Goal: Task Accomplishment & Management: Manage account settings

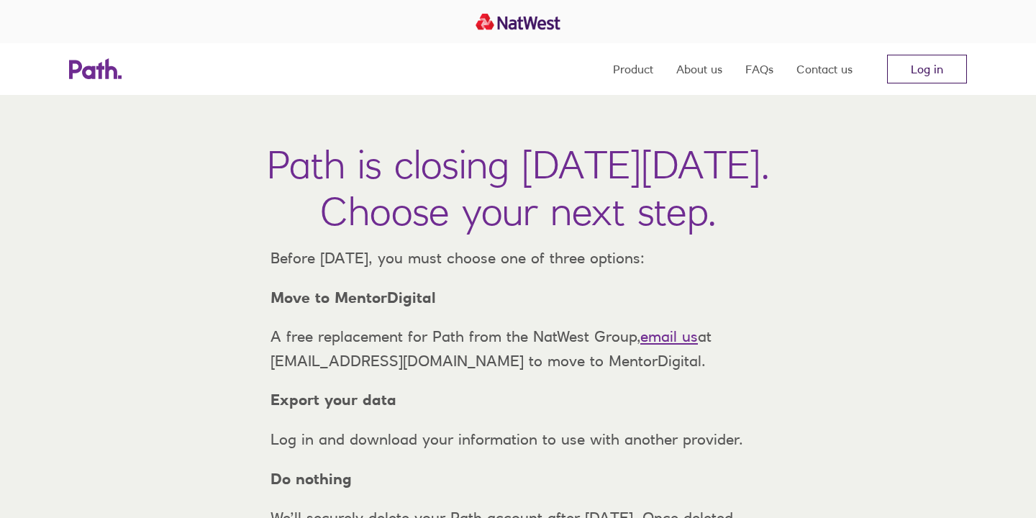
click at [906, 76] on link "Log in" at bounding box center [927, 69] width 80 height 29
click at [933, 69] on link "Log in" at bounding box center [927, 69] width 80 height 29
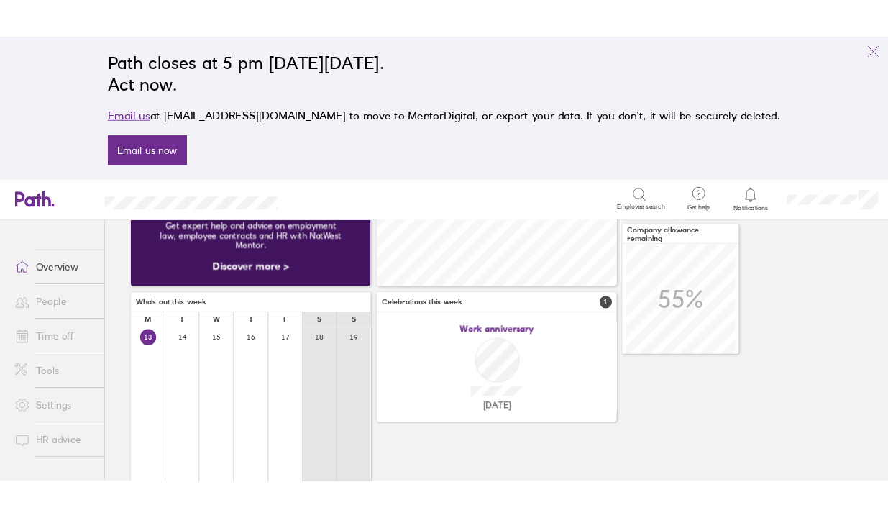
scroll to position [129, 0]
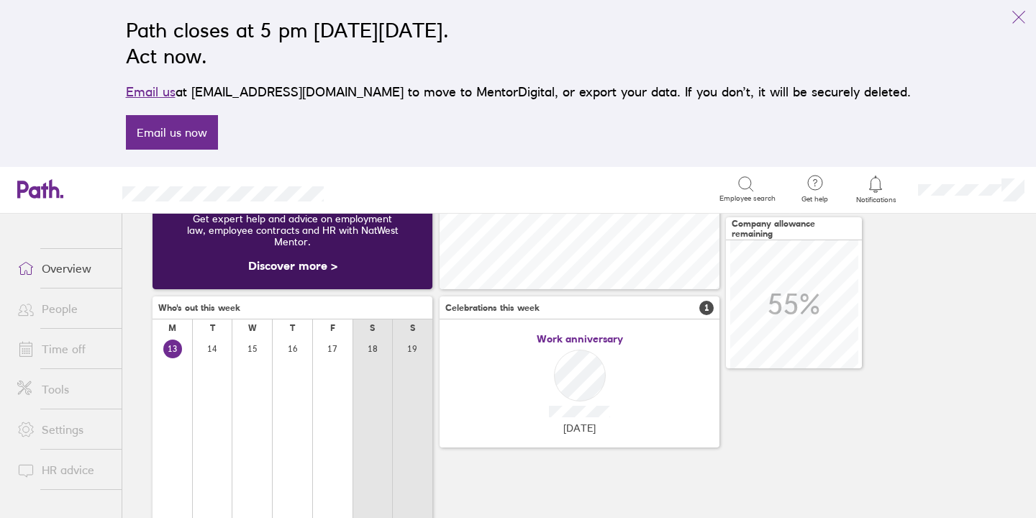
click at [61, 347] on link "Time off" at bounding box center [64, 348] width 116 height 29
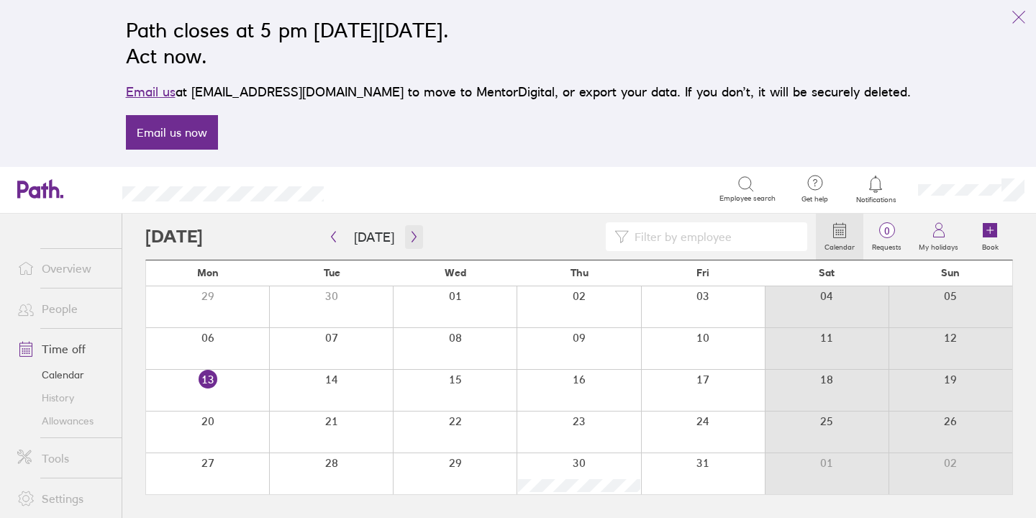
click at [409, 237] on icon "button" at bounding box center [414, 237] width 11 height 12
click at [411, 230] on button "button" at bounding box center [414, 237] width 18 height 24
click at [465, 428] on div at bounding box center [455, 431] width 124 height 41
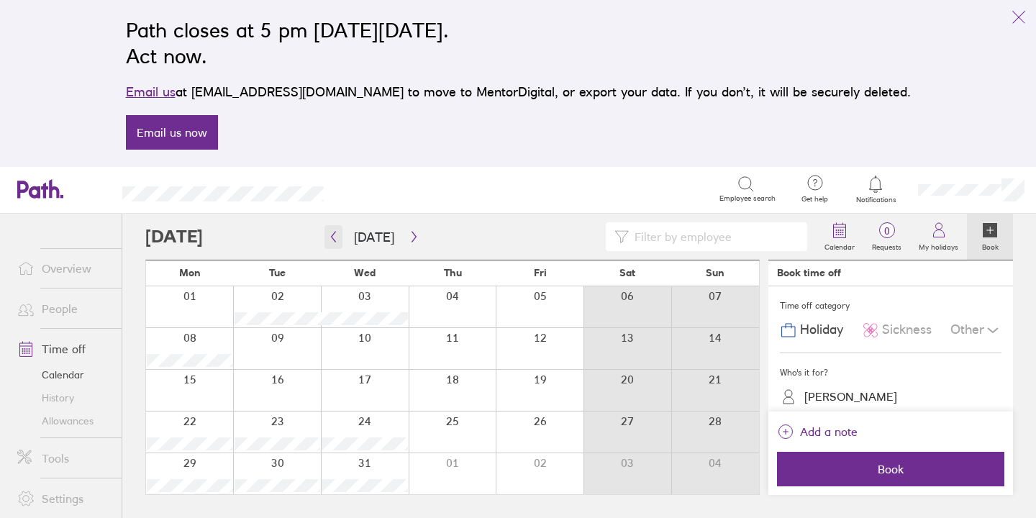
click at [335, 239] on icon "button" at bounding box center [333, 237] width 11 height 12
click at [411, 233] on icon "button" at bounding box center [414, 237] width 11 height 12
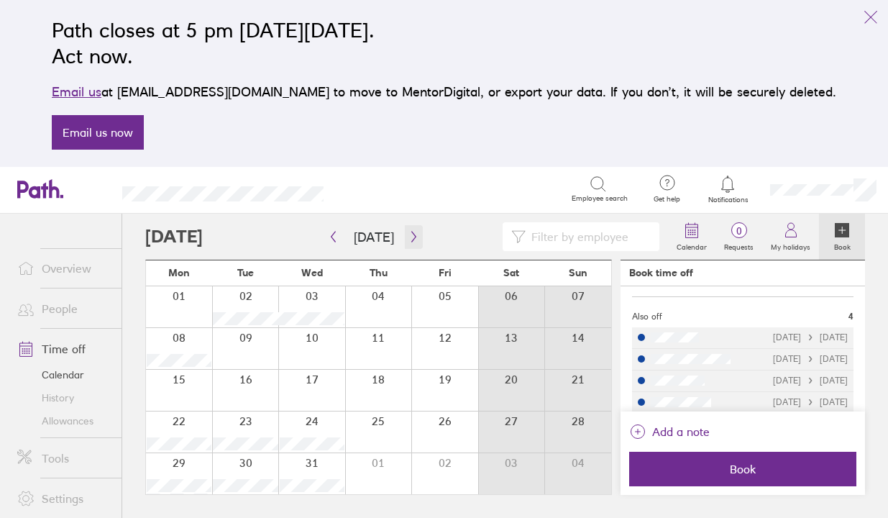
scroll to position [240, 0]
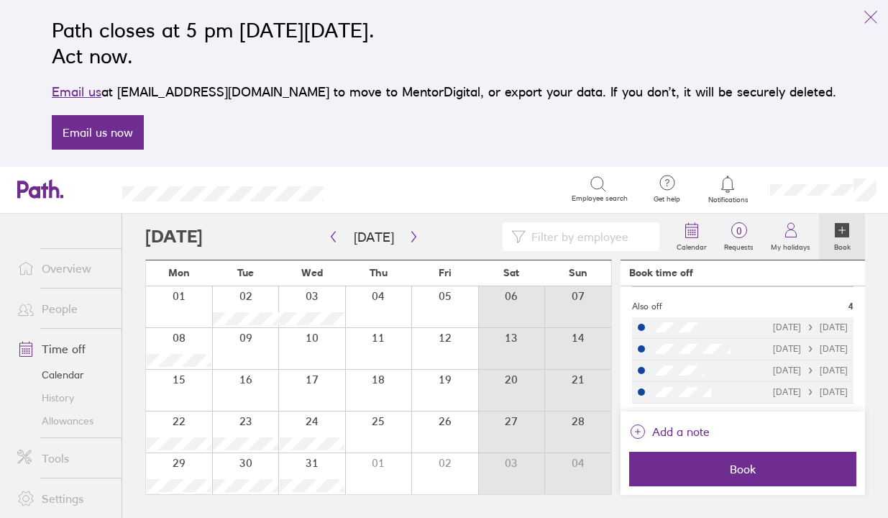
click at [260, 466] on div at bounding box center [245, 473] width 67 height 41
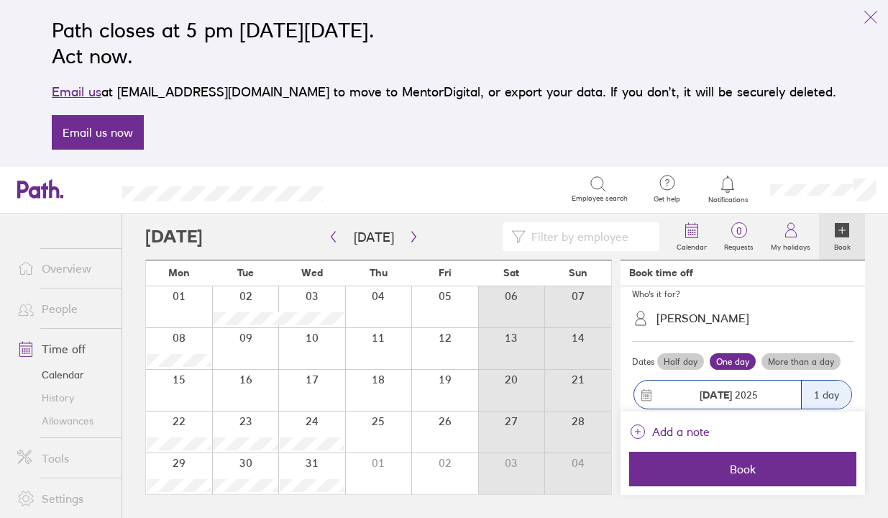
scroll to position [79, 0]
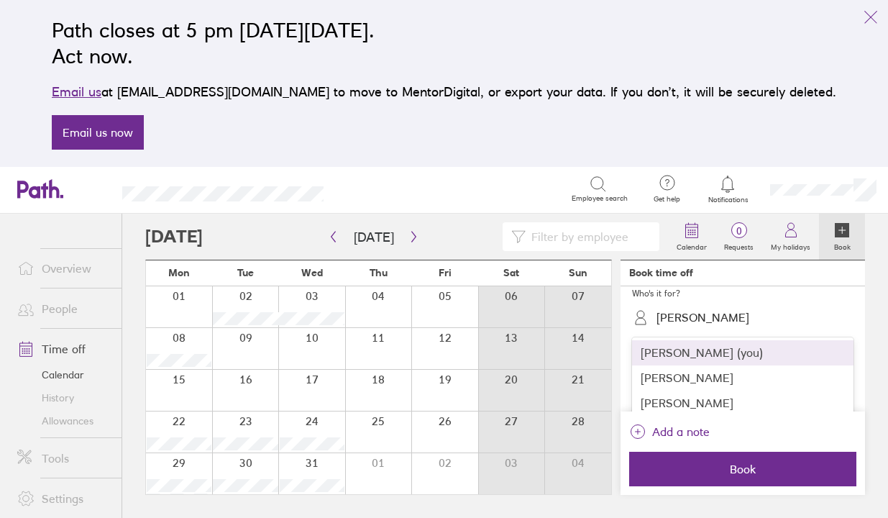
click at [711, 314] on div "[PERSON_NAME]" at bounding box center [703, 318] width 93 height 14
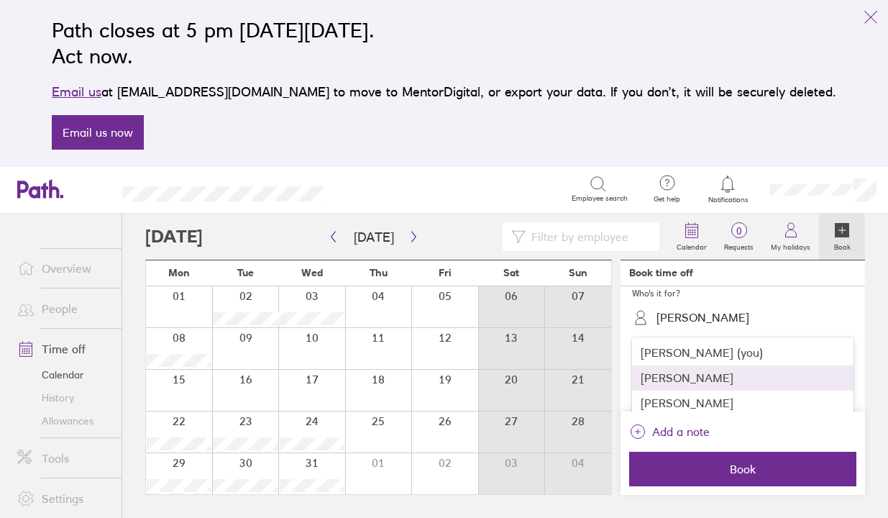
click at [692, 373] on div "Becci Howe" at bounding box center [743, 377] width 222 height 25
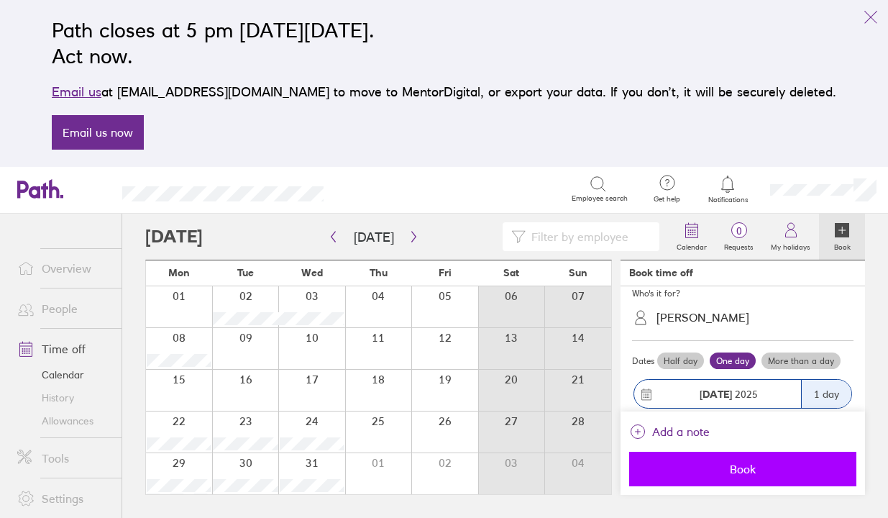
click at [743, 468] on span "Book" at bounding box center [742, 468] width 207 height 13
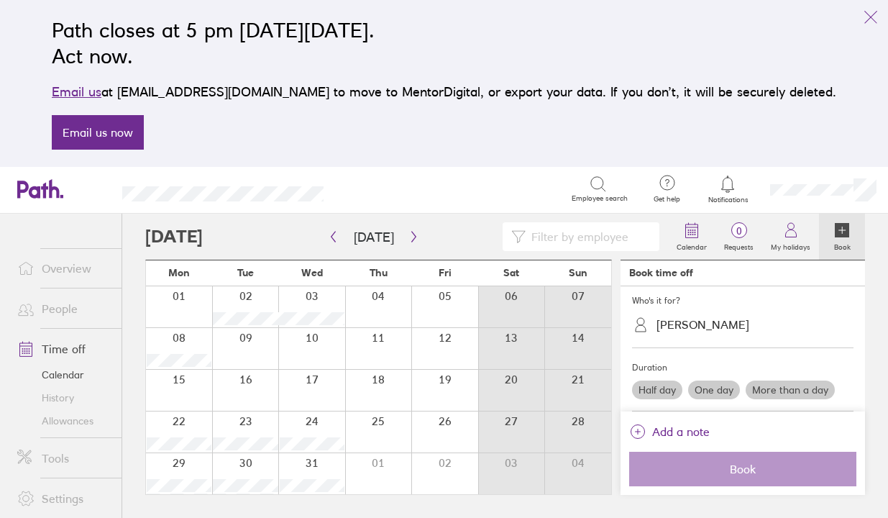
scroll to position [72, 0]
click at [263, 462] on div at bounding box center [245, 473] width 67 height 41
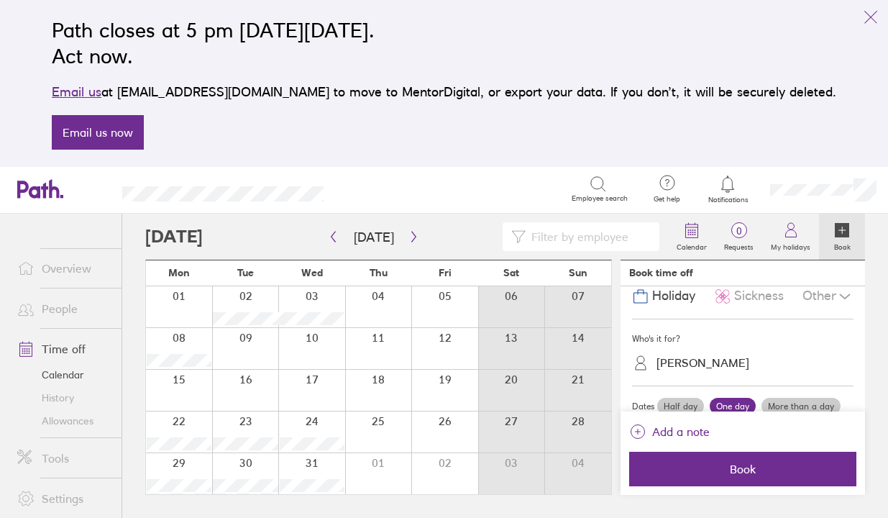
scroll to position [0, 0]
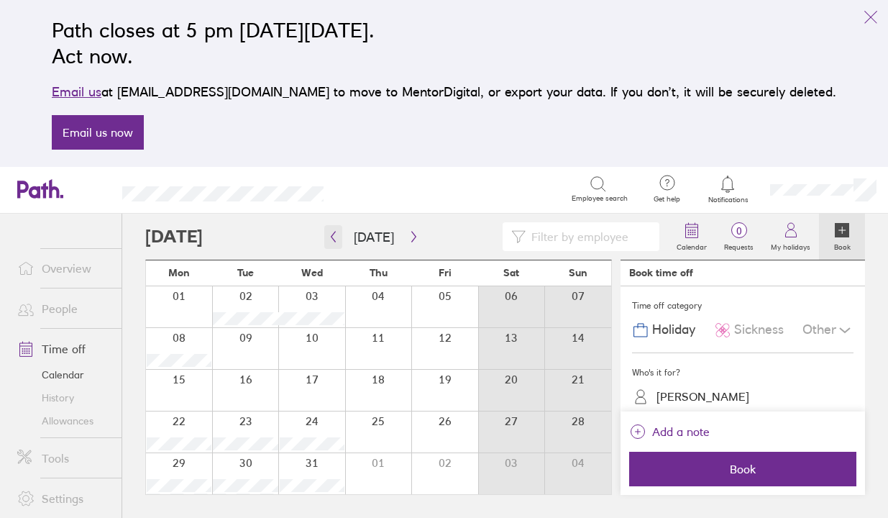
click at [337, 234] on icon "button" at bounding box center [333, 237] width 11 height 12
click at [411, 234] on icon "button" at bounding box center [414, 237] width 11 height 12
click at [410, 242] on button "button" at bounding box center [414, 237] width 18 height 24
click at [243, 469] on div at bounding box center [245, 473] width 67 height 41
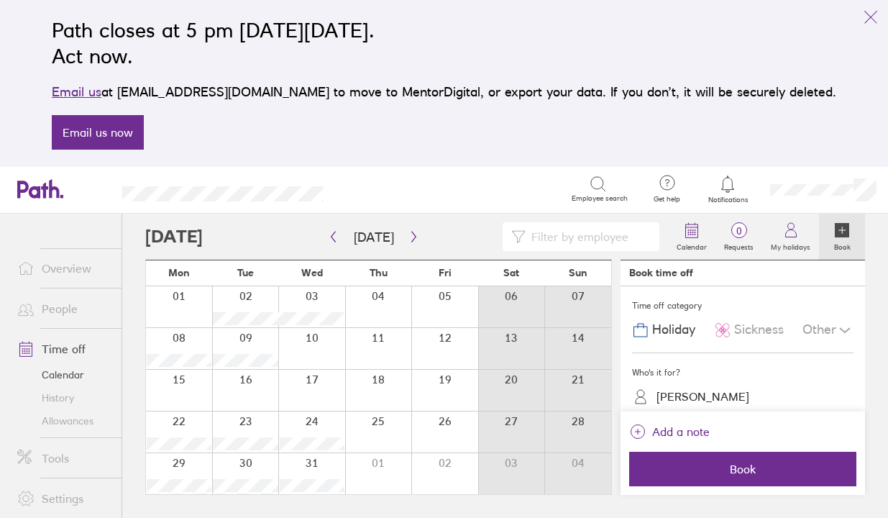
click at [708, 387] on div "Becci Howe" at bounding box center [751, 397] width 204 height 22
click at [708, 399] on div "Becci Howe" at bounding box center [703, 397] width 93 height 14
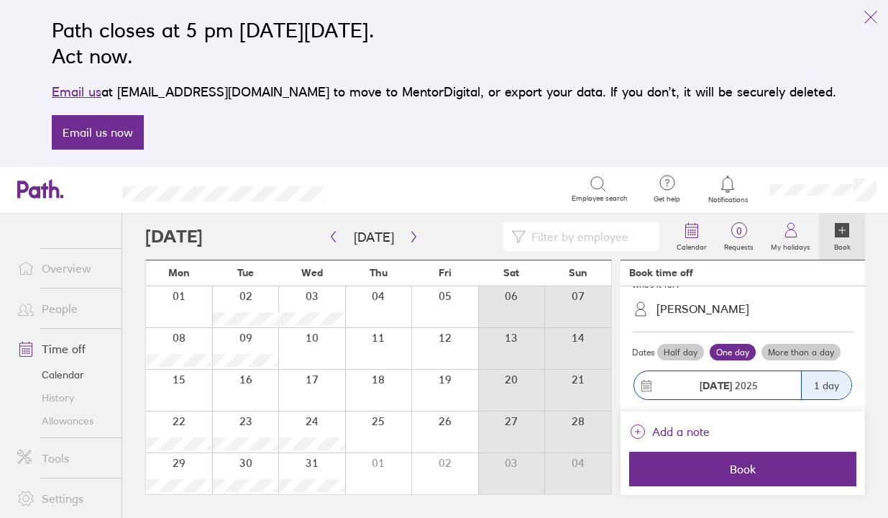
scroll to position [80, 0]
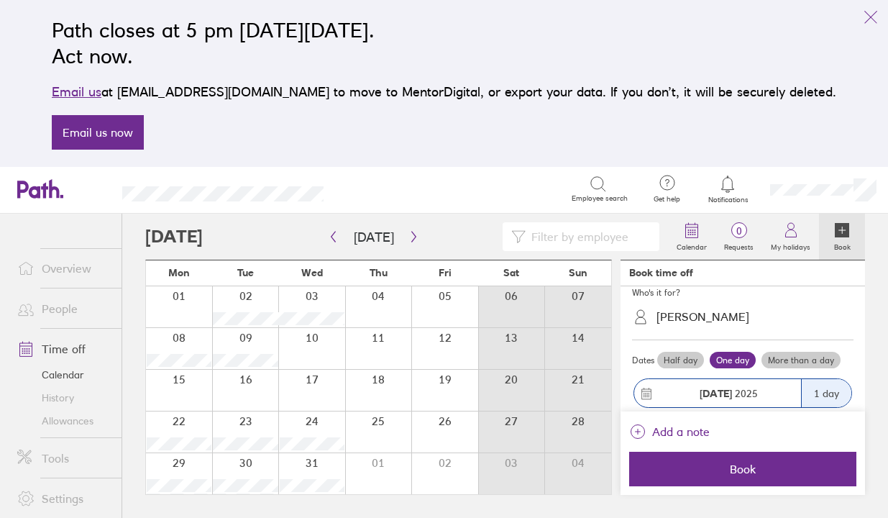
click at [644, 314] on icon at bounding box center [640, 317] width 17 height 17
click at [639, 320] on icon at bounding box center [640, 317] width 17 height 17
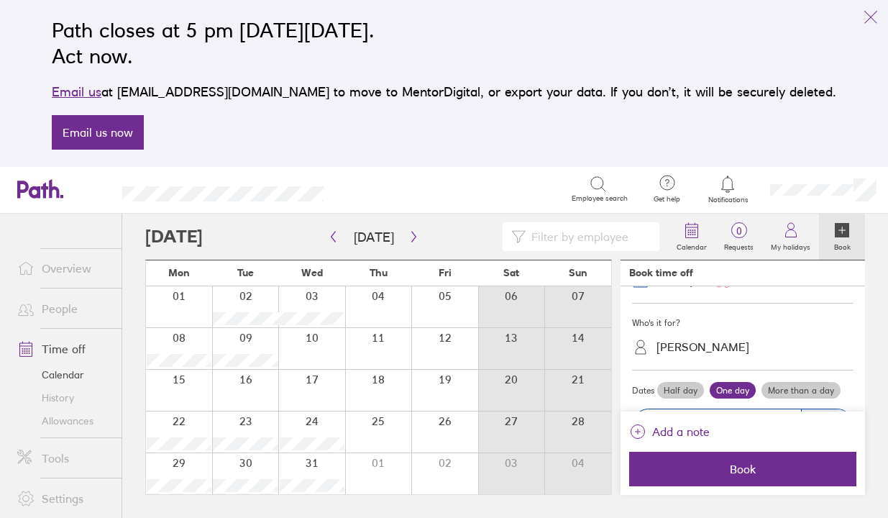
click at [695, 344] on div "Becci Howe" at bounding box center [703, 347] width 93 height 14
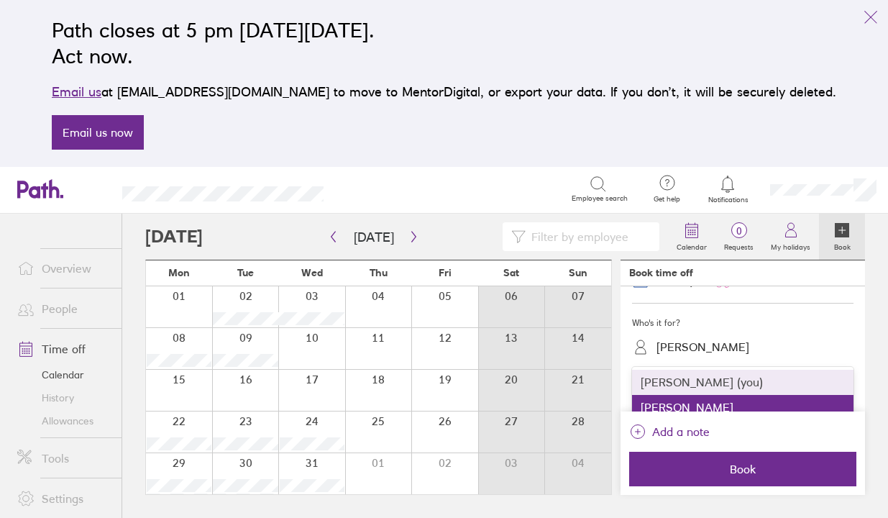
click at [729, 377] on div "Lianne Blakely (you)" at bounding box center [743, 382] width 222 height 25
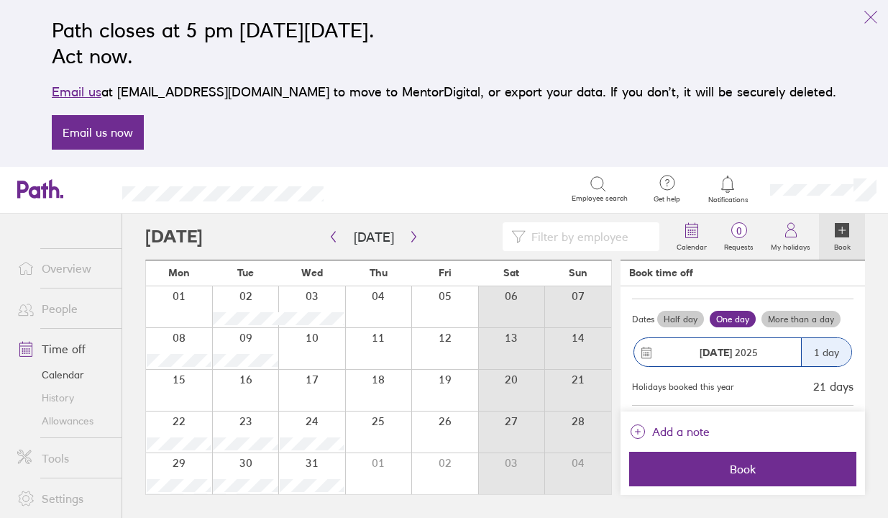
scroll to position [123, 0]
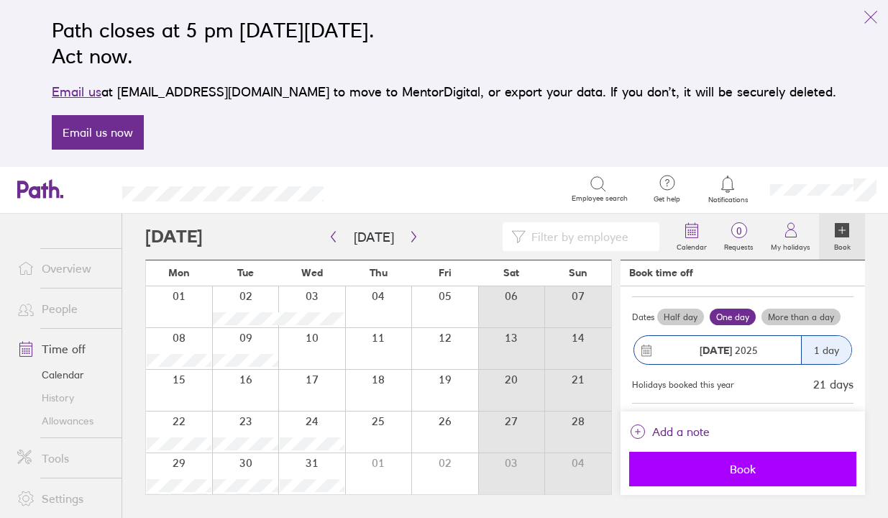
click at [753, 473] on span "Book" at bounding box center [742, 468] width 207 height 13
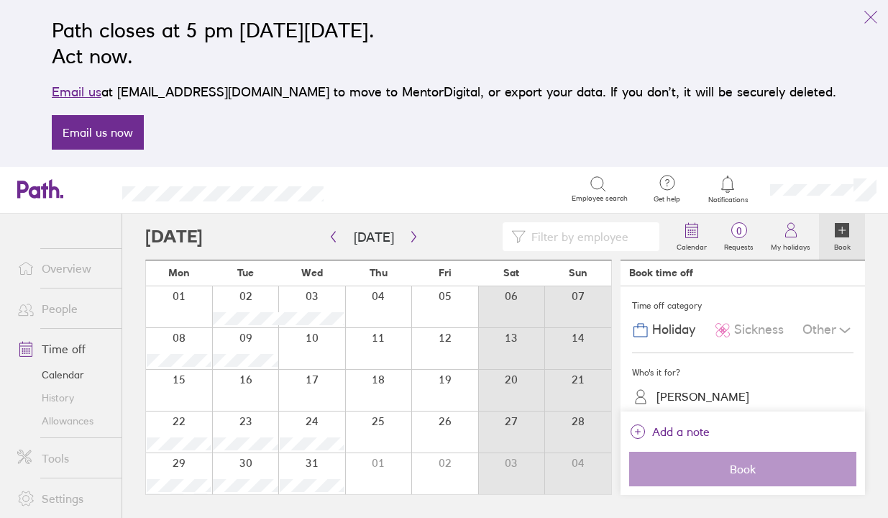
scroll to position [72, 0]
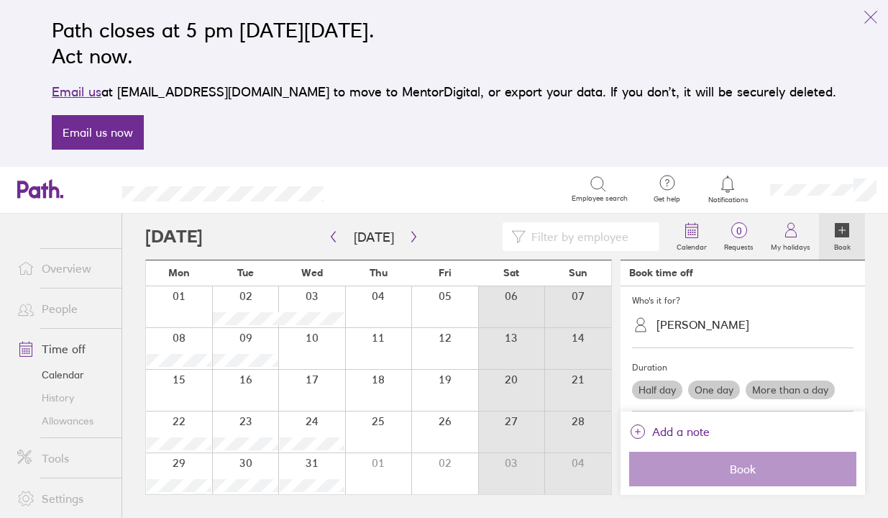
click at [296, 460] on div at bounding box center [311, 473] width 67 height 41
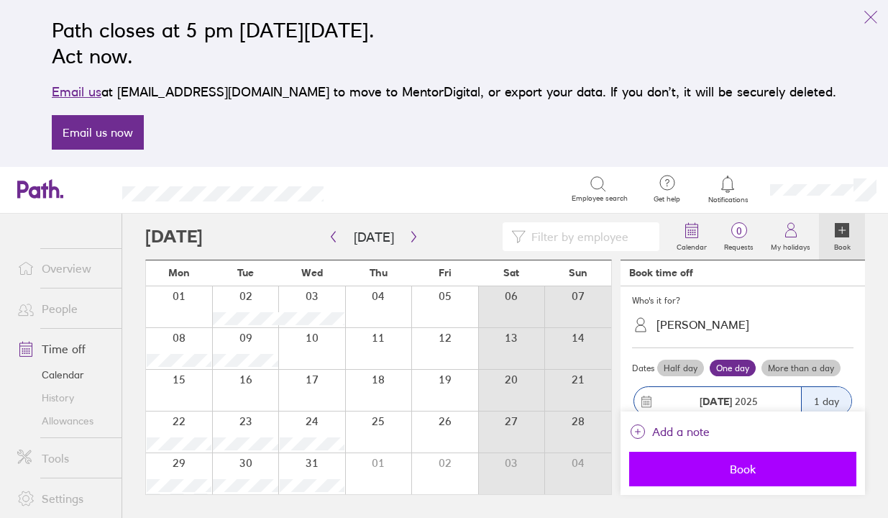
click at [689, 479] on button "Book" at bounding box center [742, 469] width 227 height 35
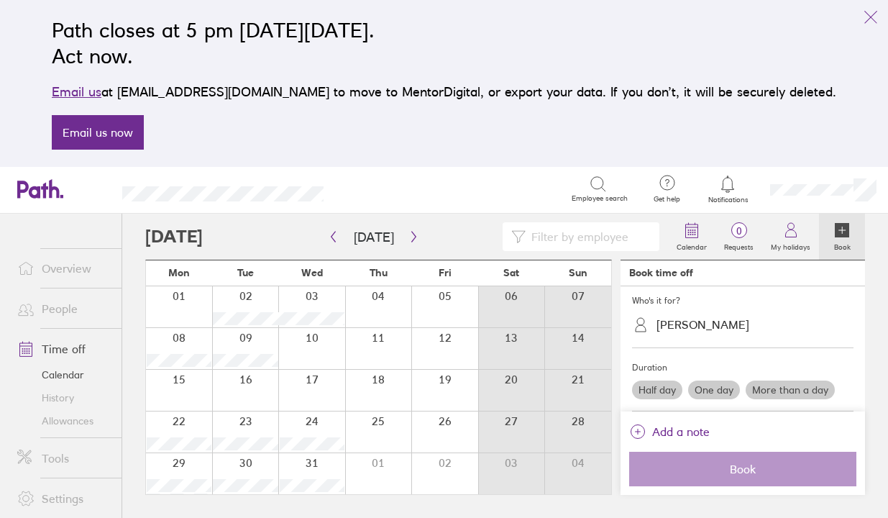
click at [75, 347] on link "Time off" at bounding box center [64, 348] width 116 height 29
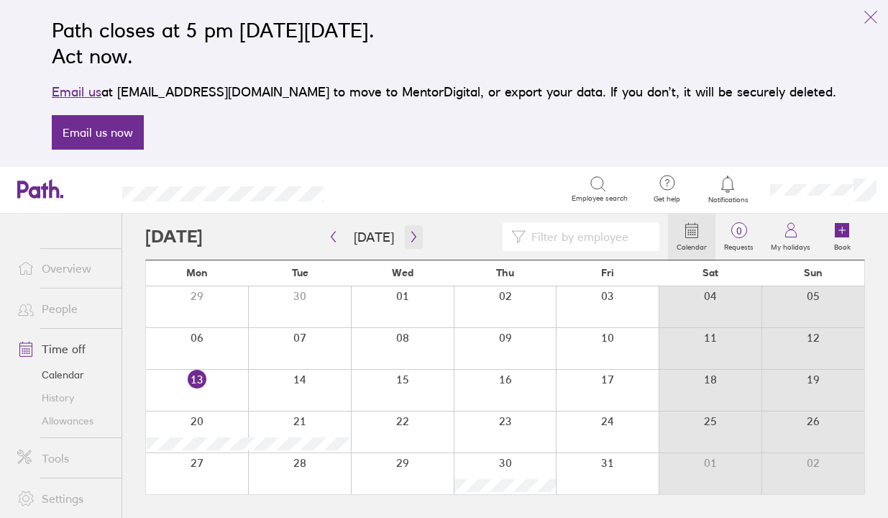
click at [411, 236] on icon "button" at bounding box center [413, 237] width 4 height 11
click at [409, 236] on icon "button" at bounding box center [414, 237] width 11 height 12
click at [581, 480] on div at bounding box center [607, 473] width 103 height 41
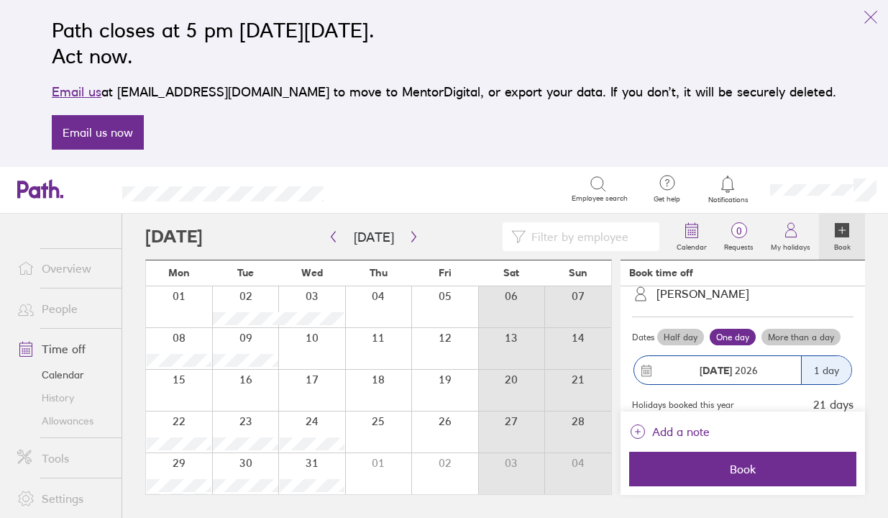
scroll to position [132, 0]
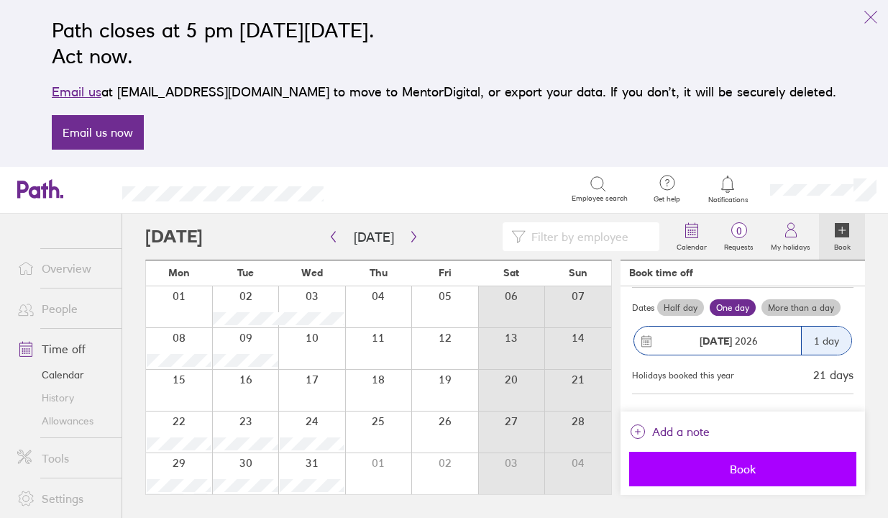
click at [723, 464] on span "Book" at bounding box center [742, 468] width 207 height 13
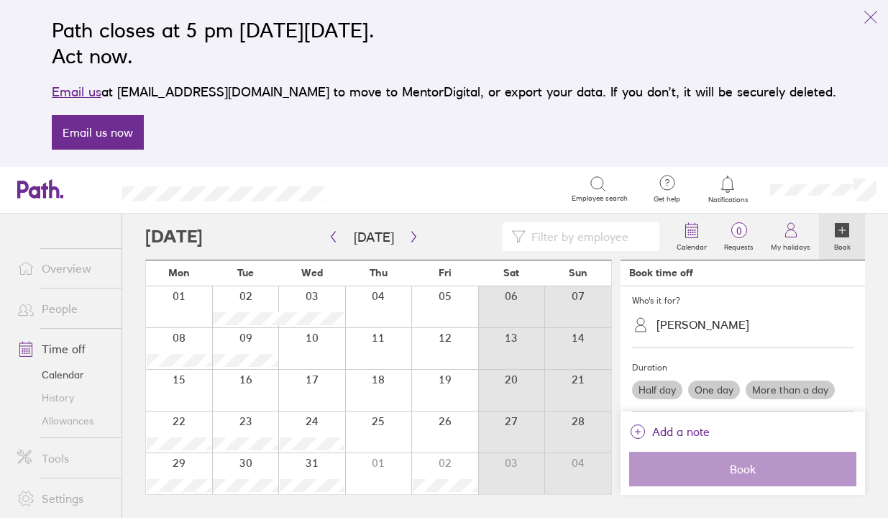
scroll to position [72, 0]
click at [63, 306] on link "People" at bounding box center [64, 308] width 116 height 29
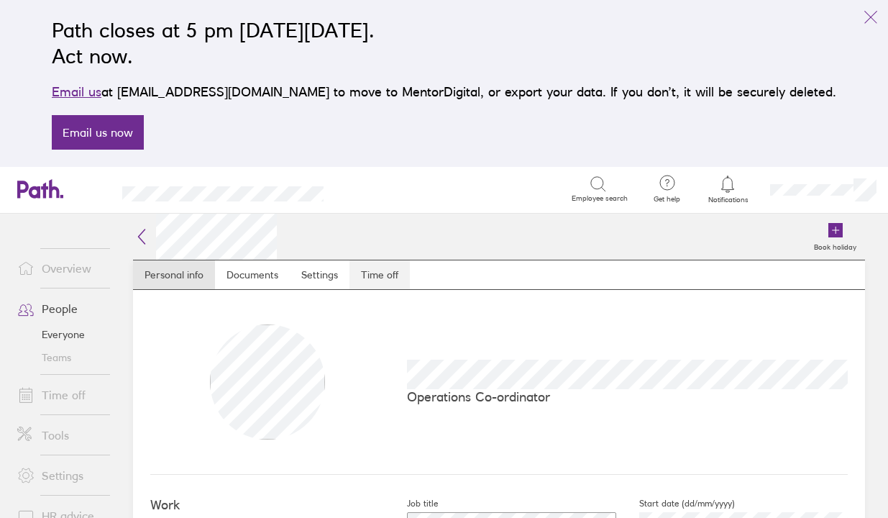
click at [387, 268] on link "Time off" at bounding box center [380, 274] width 60 height 29
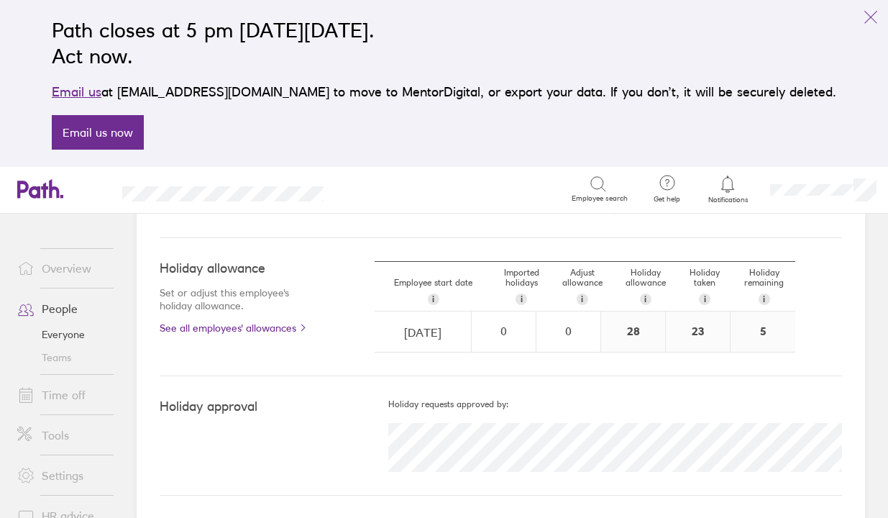
scroll to position [409, 0]
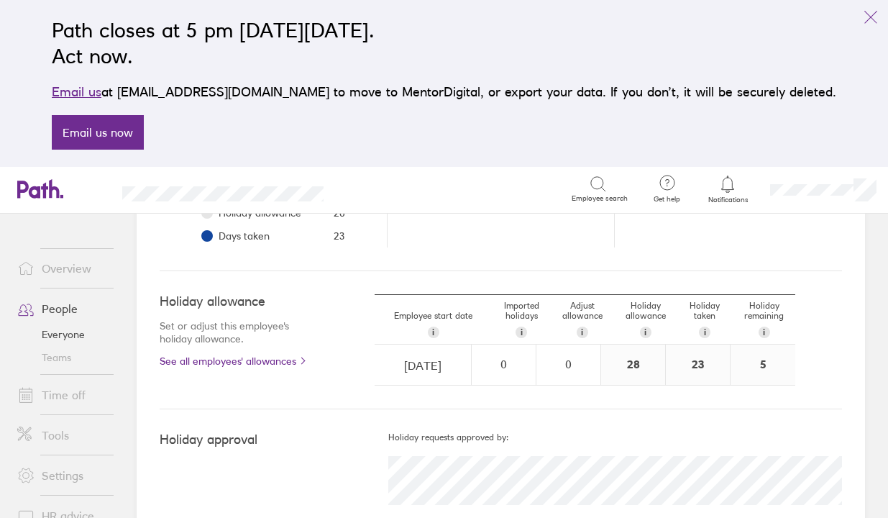
scroll to position [378, 0]
click at [62, 301] on link "People" at bounding box center [64, 308] width 116 height 29
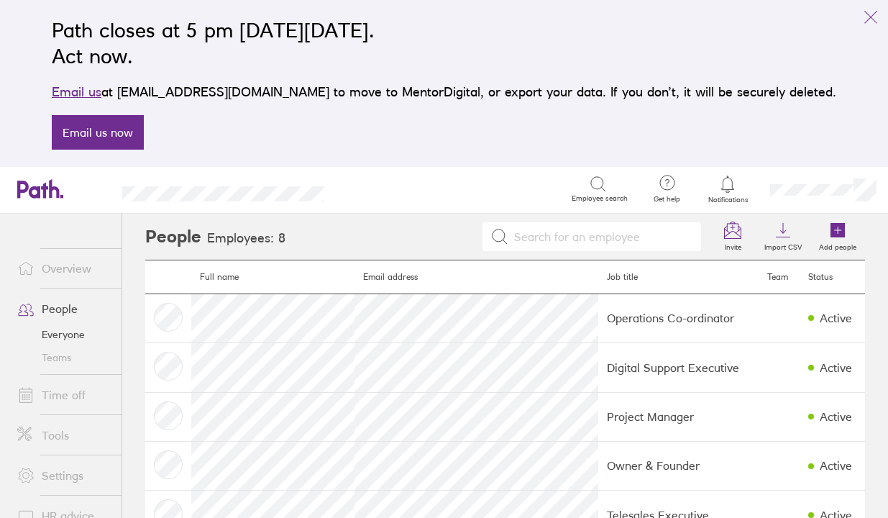
click at [66, 275] on link "Overview" at bounding box center [64, 268] width 116 height 29
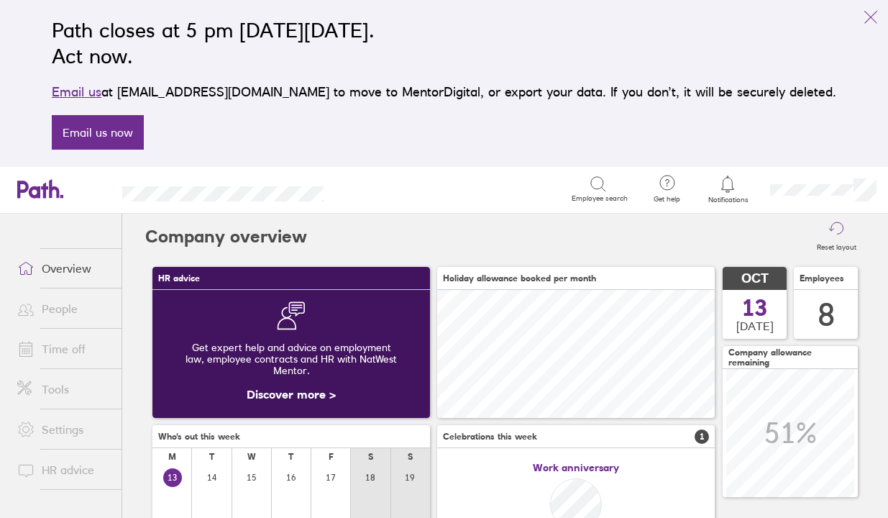
click at [81, 349] on link "Time off" at bounding box center [64, 348] width 116 height 29
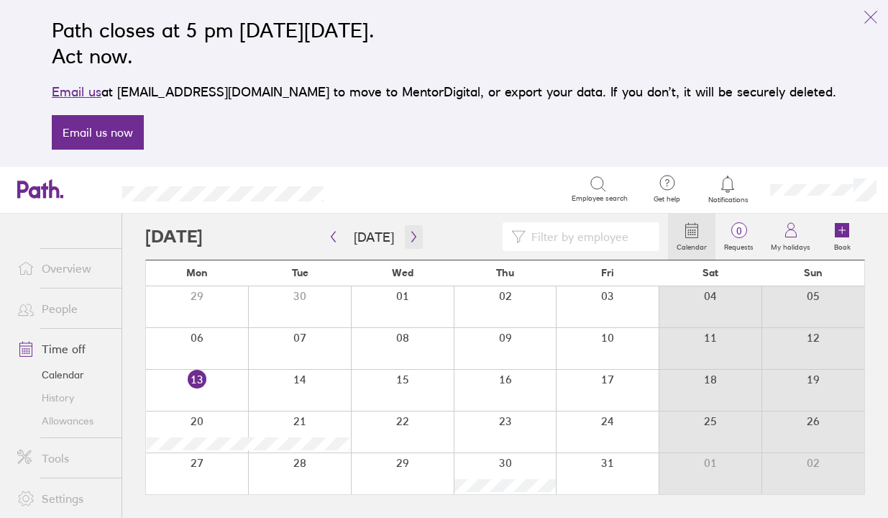
click at [405, 233] on button "button" at bounding box center [414, 237] width 18 height 24
click at [409, 243] on button "button" at bounding box center [414, 237] width 18 height 24
click at [306, 468] on div at bounding box center [299, 473] width 103 height 41
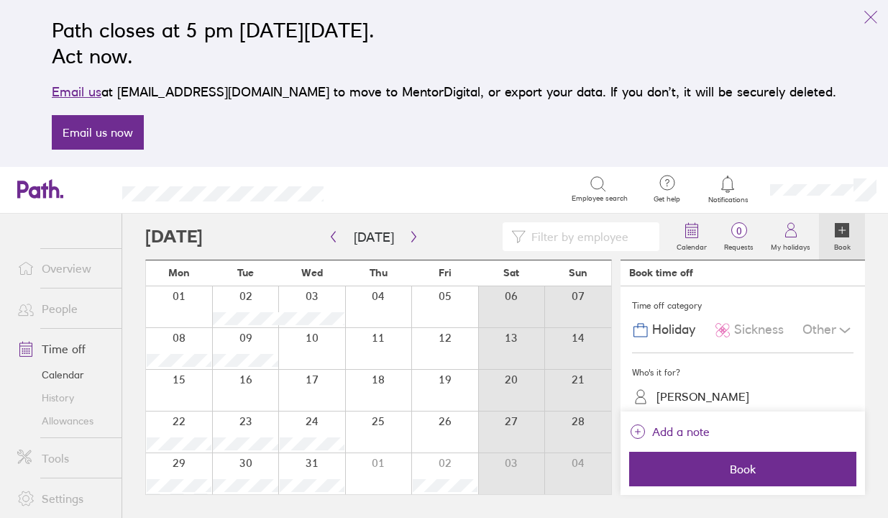
click at [293, 424] on div at bounding box center [311, 431] width 67 height 41
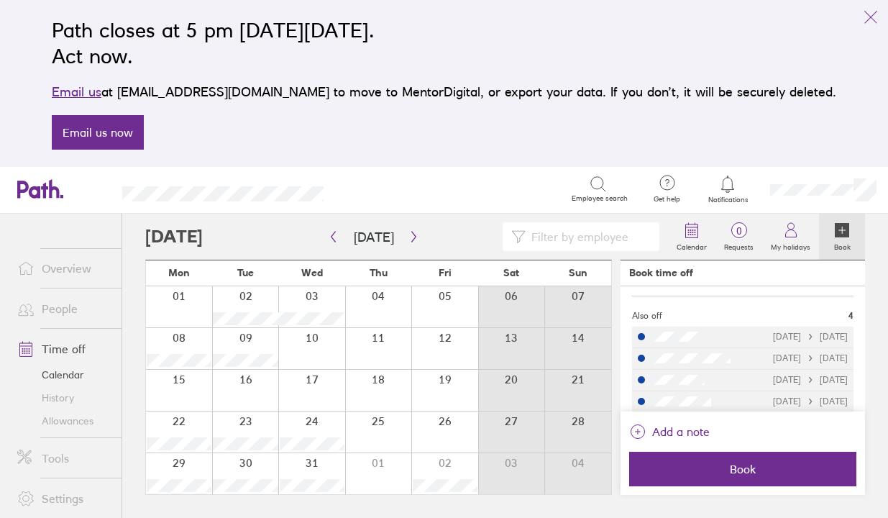
scroll to position [240, 0]
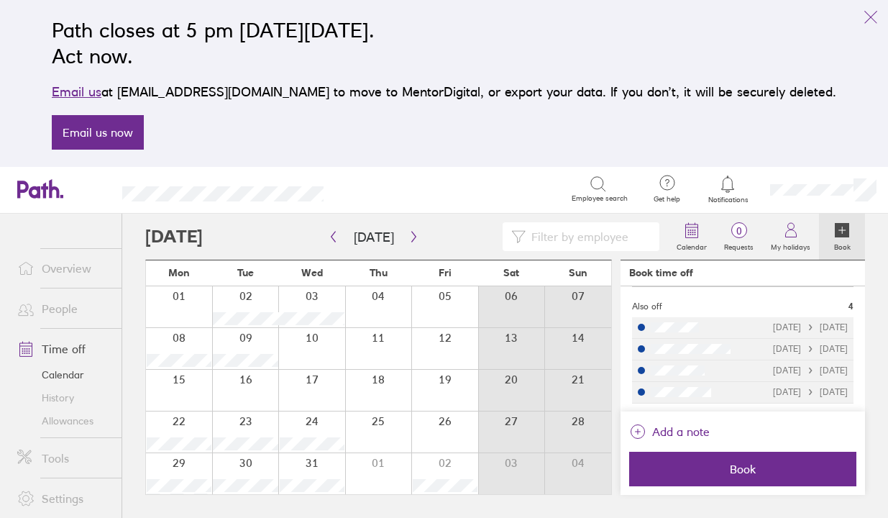
click at [263, 421] on div at bounding box center [245, 431] width 67 height 41
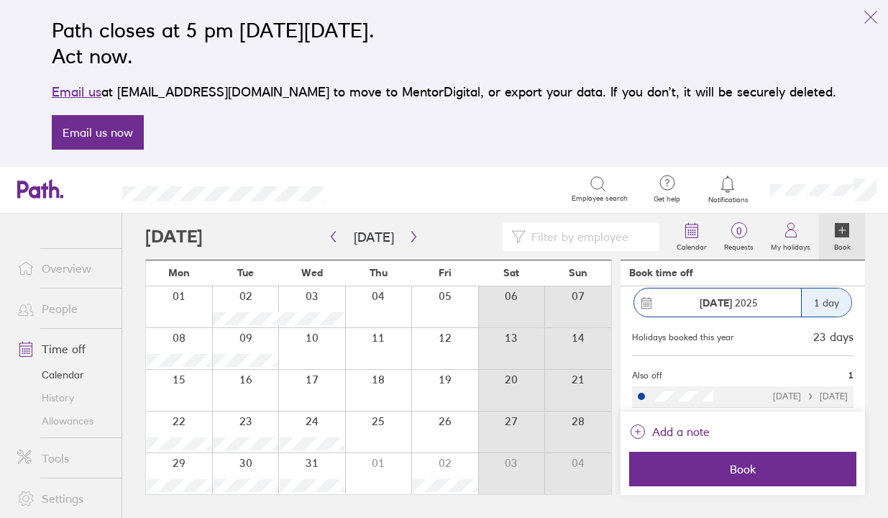
scroll to position [175, 0]
click at [191, 429] on div at bounding box center [179, 431] width 66 height 41
click at [244, 420] on div at bounding box center [245, 431] width 67 height 41
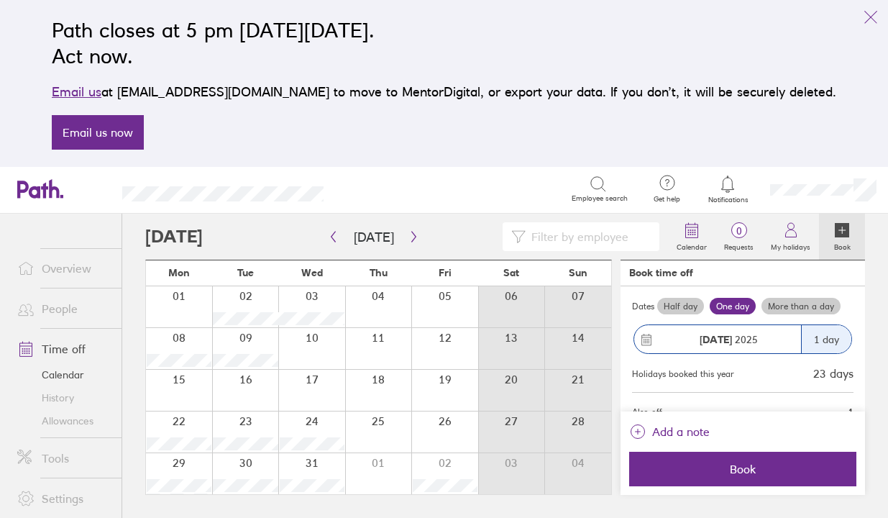
scroll to position [0, 0]
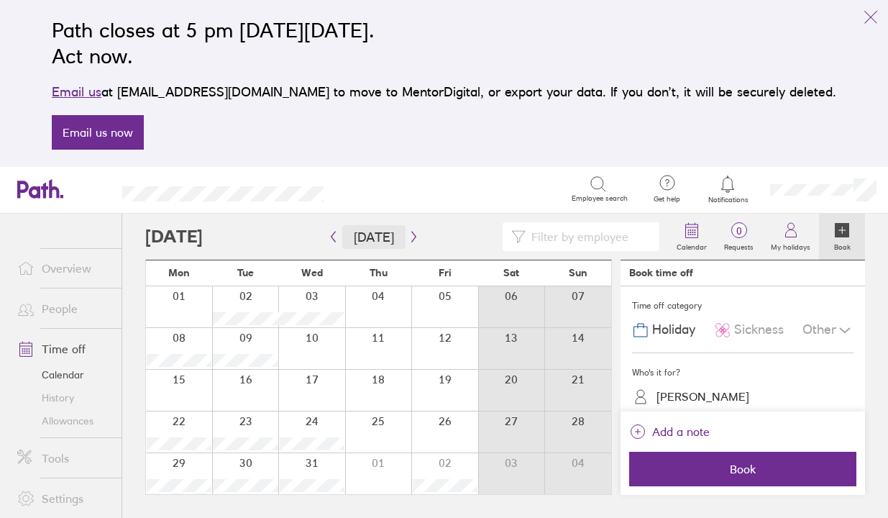
click at [380, 242] on button "[DATE]" at bounding box center [373, 237] width 63 height 24
click at [75, 346] on link "Time off" at bounding box center [64, 348] width 116 height 29
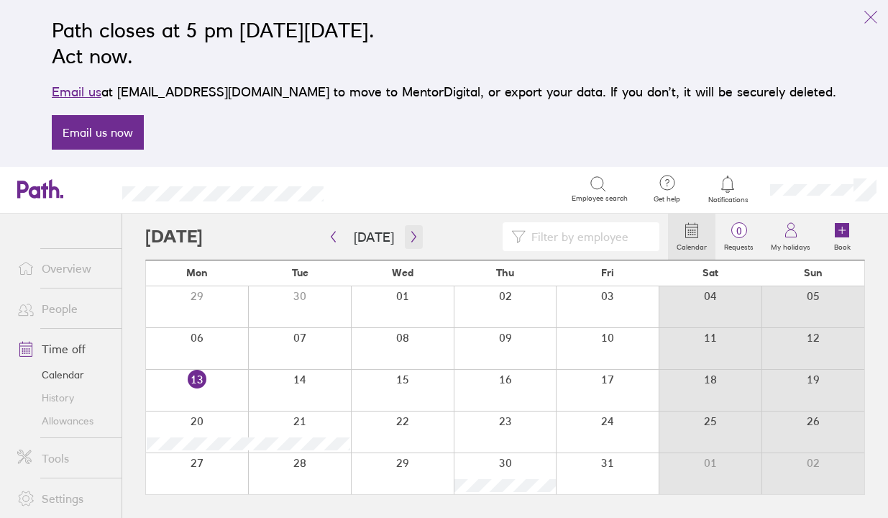
click at [413, 232] on icon "button" at bounding box center [414, 237] width 11 height 12
click at [409, 239] on icon "button" at bounding box center [414, 237] width 11 height 12
click at [424, 421] on div at bounding box center [402, 431] width 103 height 41
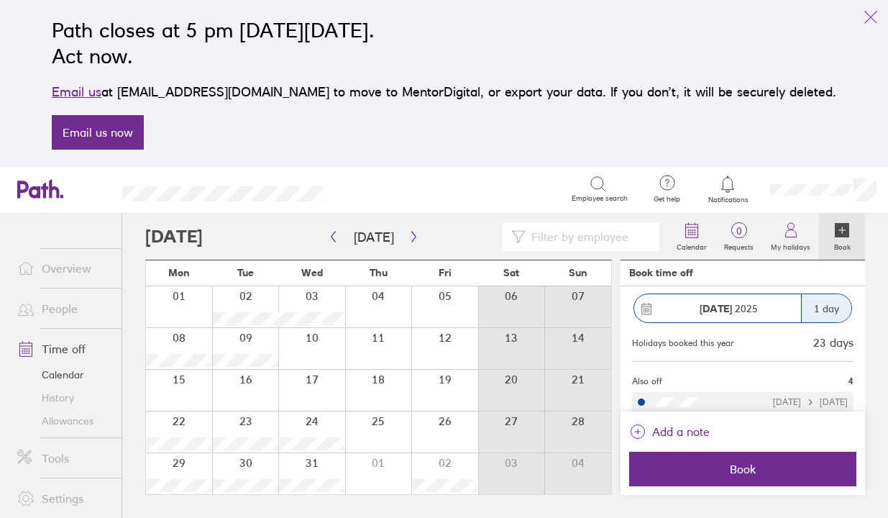
scroll to position [240, 0]
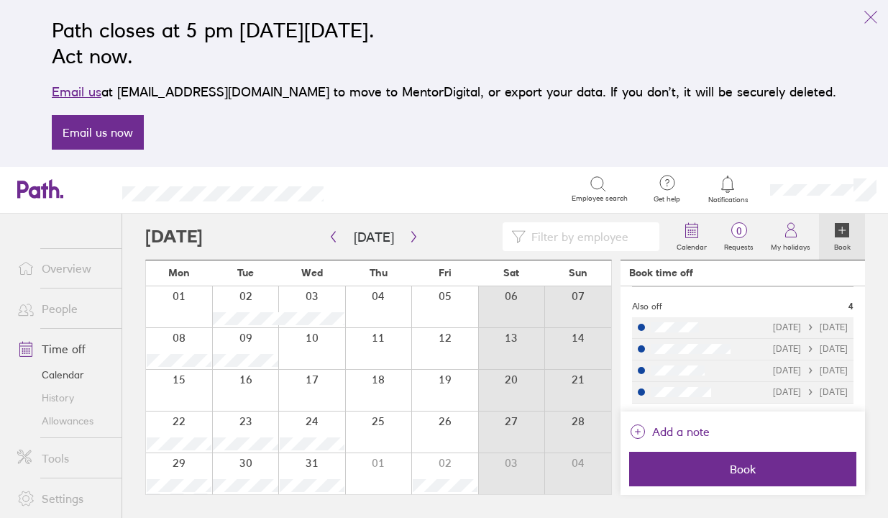
click at [233, 421] on div at bounding box center [245, 431] width 67 height 41
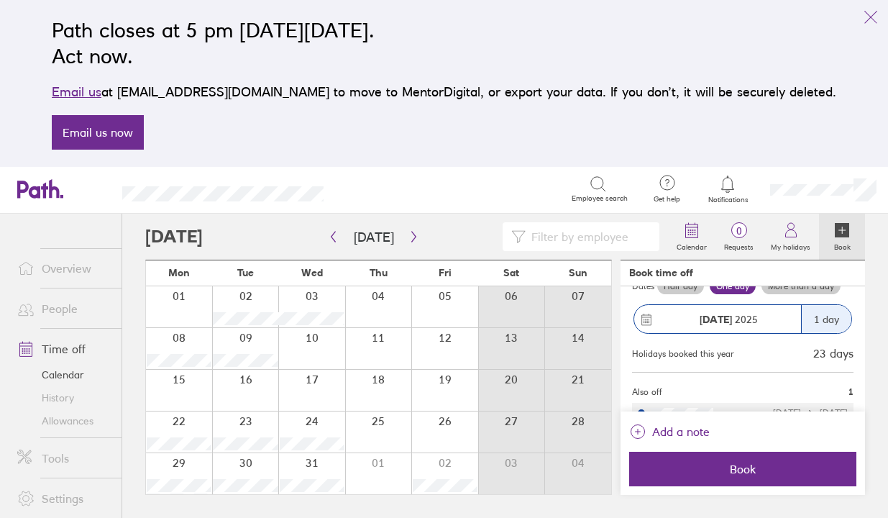
scroll to position [175, 0]
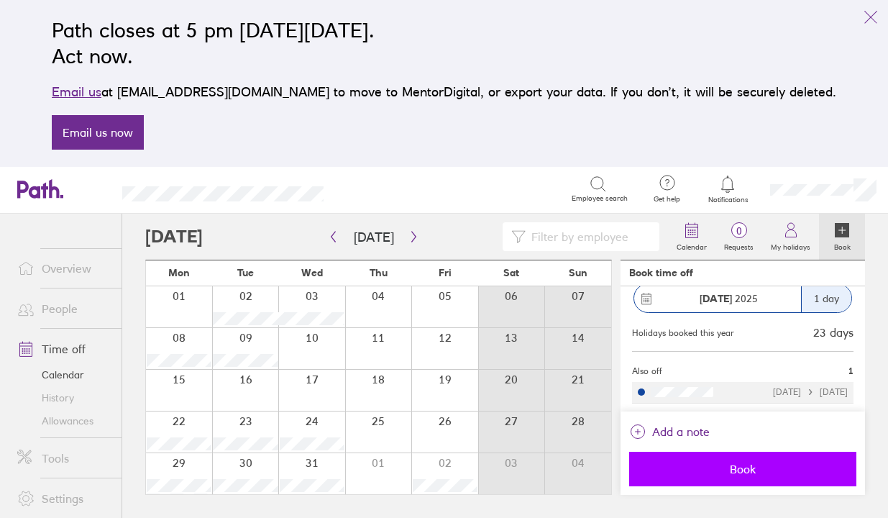
click at [736, 468] on span "Book" at bounding box center [742, 468] width 207 height 13
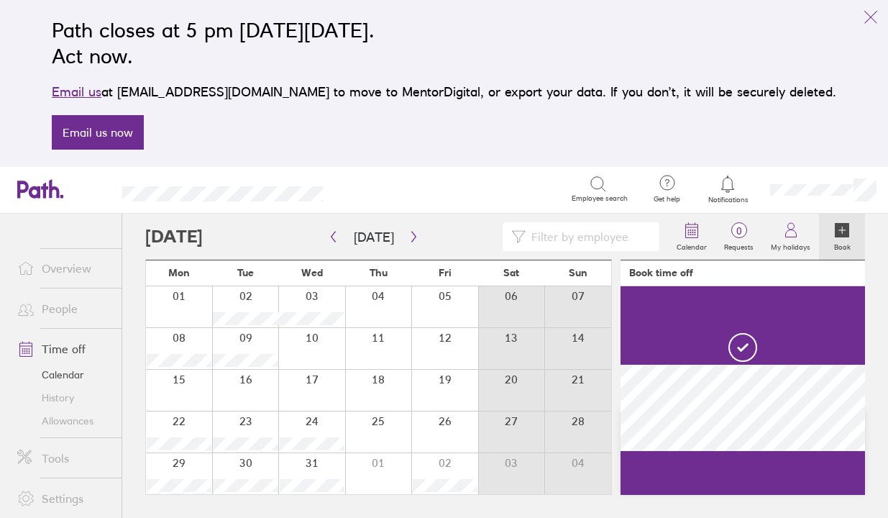
scroll to position [72, 0]
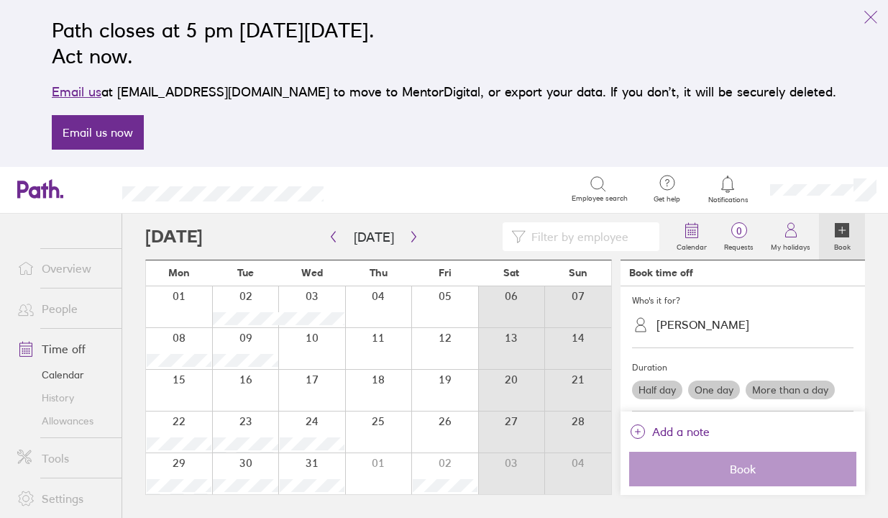
click at [194, 418] on div at bounding box center [179, 431] width 66 height 41
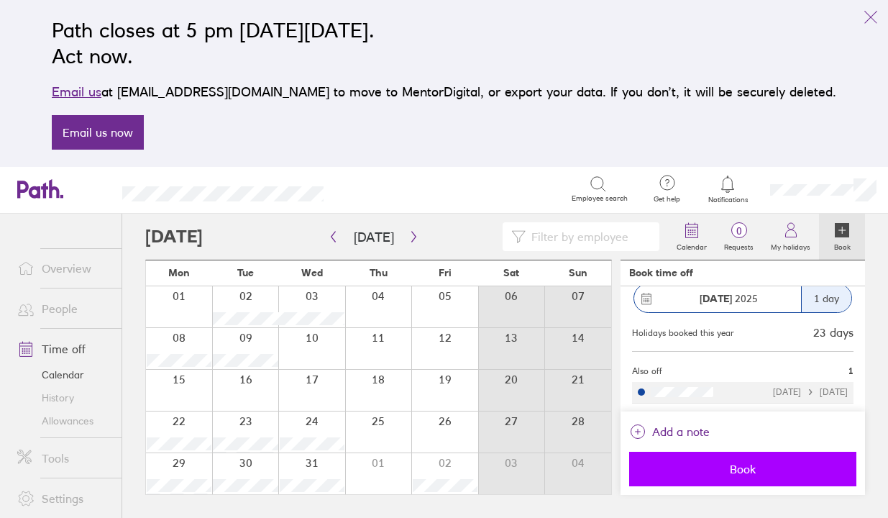
click at [747, 460] on button "Book" at bounding box center [742, 469] width 227 height 35
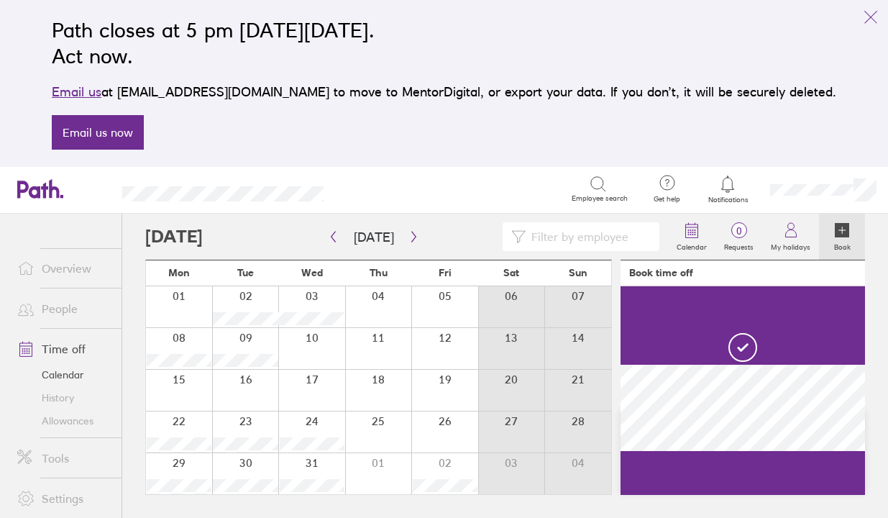
scroll to position [72, 0]
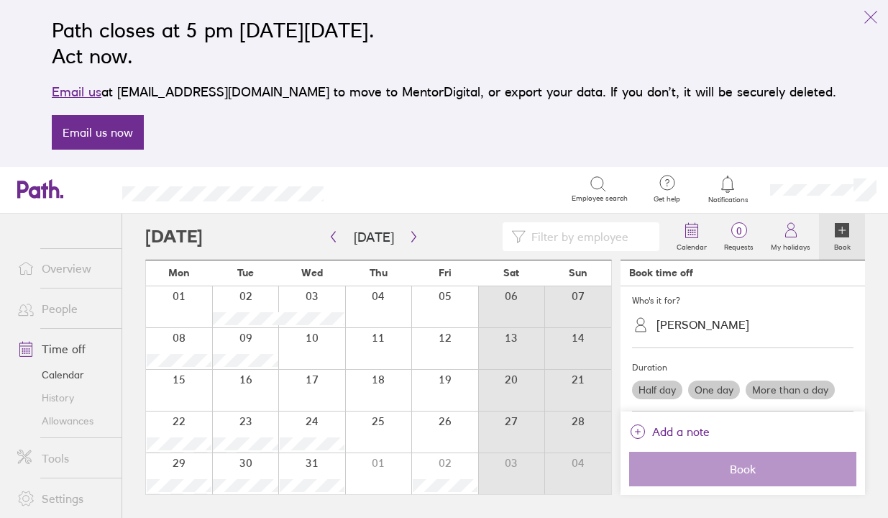
click at [68, 306] on link "People" at bounding box center [64, 308] width 116 height 29
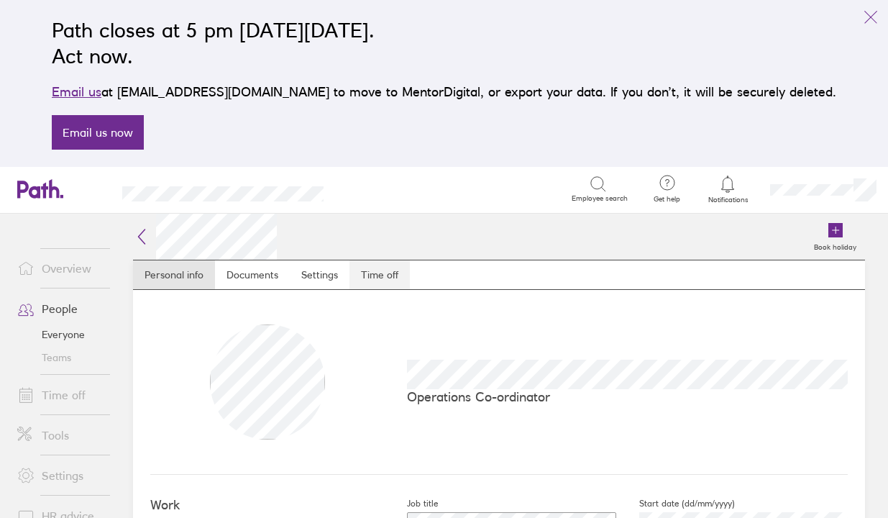
click at [395, 273] on link "Time off" at bounding box center [380, 274] width 60 height 29
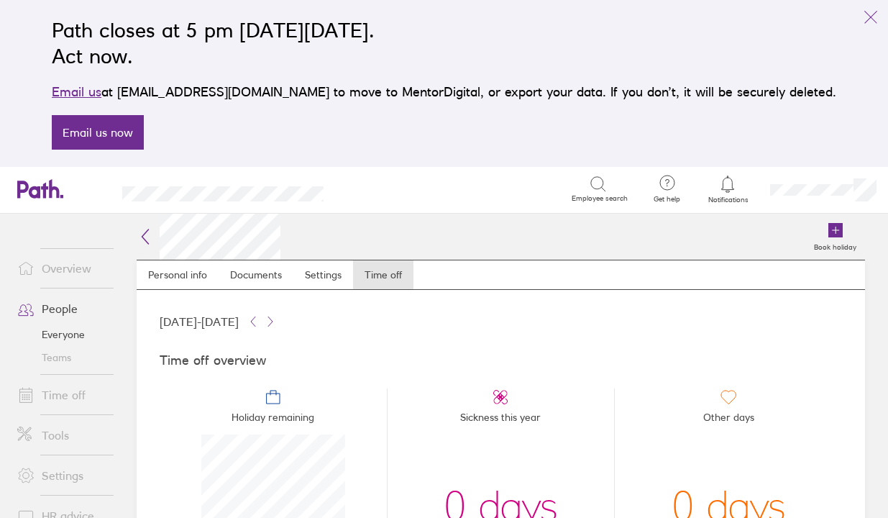
click at [68, 394] on link "Time off" at bounding box center [64, 394] width 116 height 29
